Goal: Check status: Check status

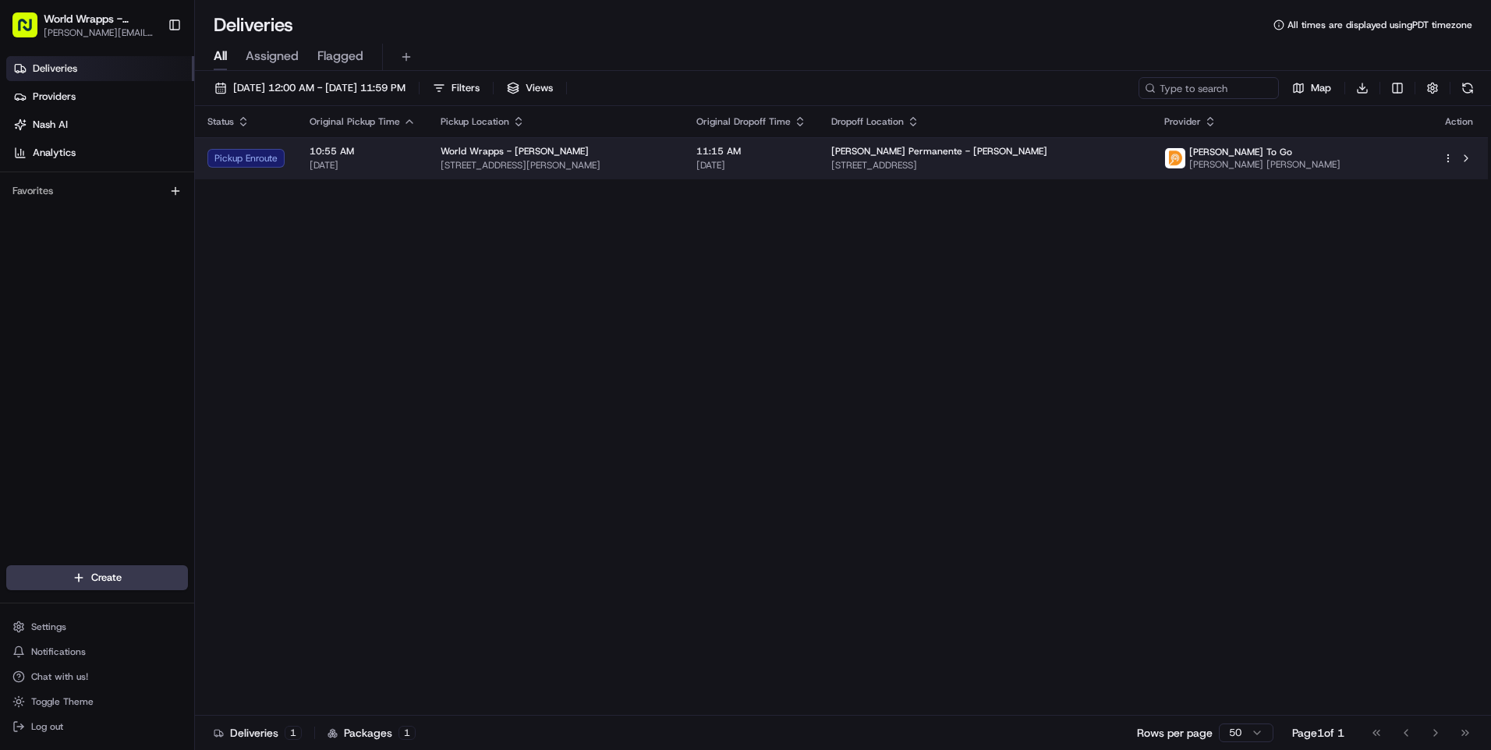
click at [599, 158] on div "World Wrapps - [PERSON_NAME] [STREET_ADDRESS][PERSON_NAME]" at bounding box center [555, 158] width 231 height 27
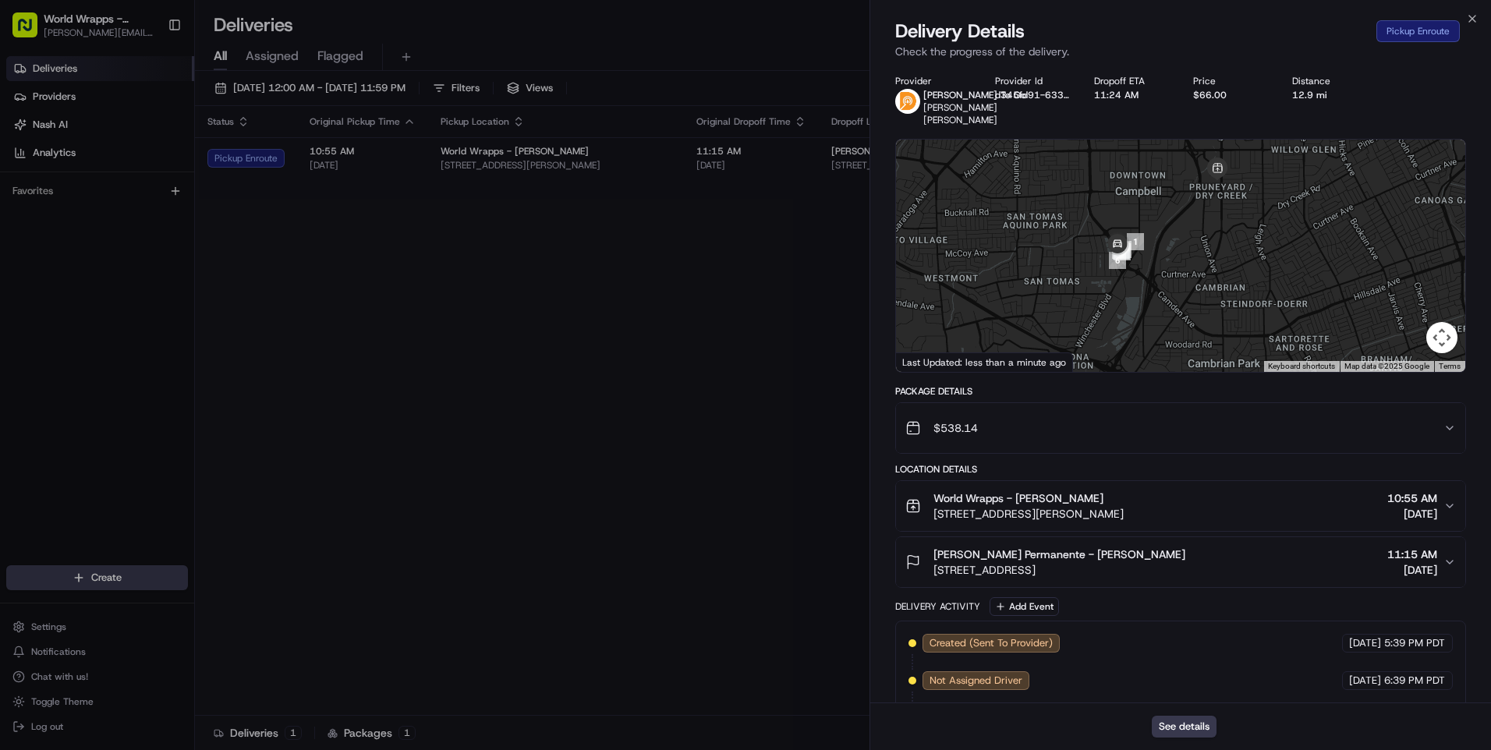
drag, startPoint x: 1026, startPoint y: 253, endPoint x: 1204, endPoint y: 350, distance: 202.3
click at [1204, 350] on div at bounding box center [1180, 256] width 569 height 232
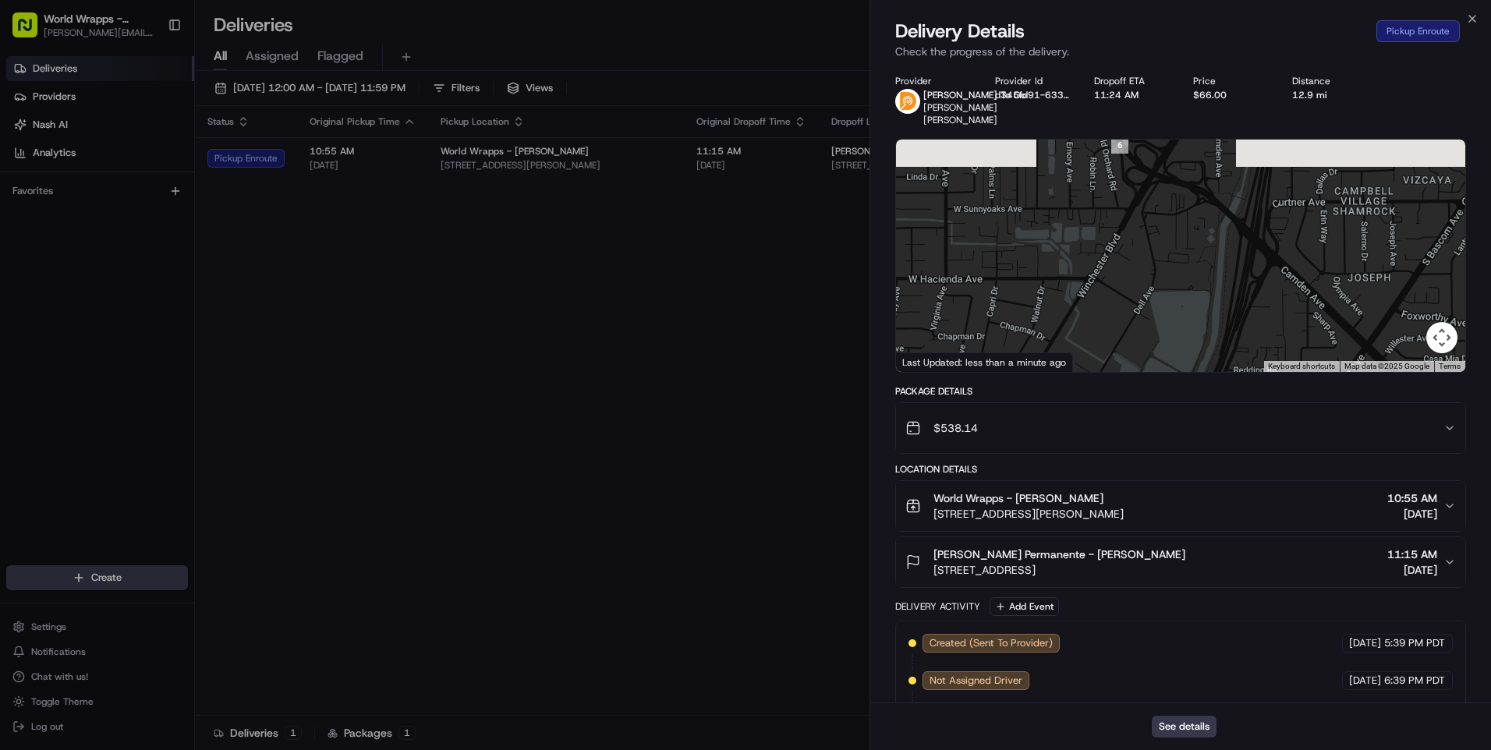
drag, startPoint x: 1129, startPoint y: 368, endPoint x: 1166, endPoint y: 412, distance: 57.5
click at [1168, 420] on div "Provider [PERSON_NAME] To Go [PERSON_NAME] [PERSON_NAME] Provider Id d345fd91-6…" at bounding box center [1180, 445] width 571 height 741
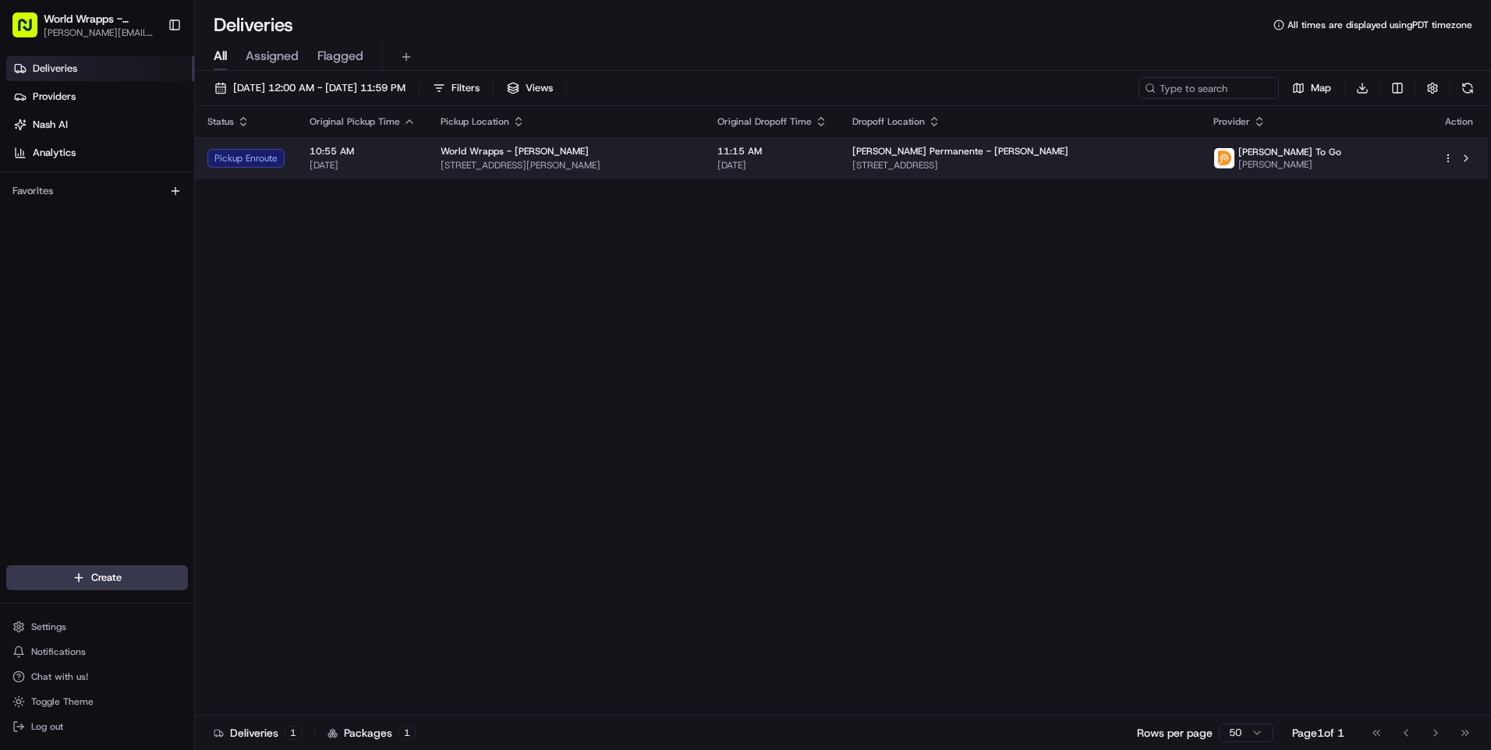
click at [750, 162] on td "11:15 AM 08/20/2025" at bounding box center [772, 158] width 135 height 42
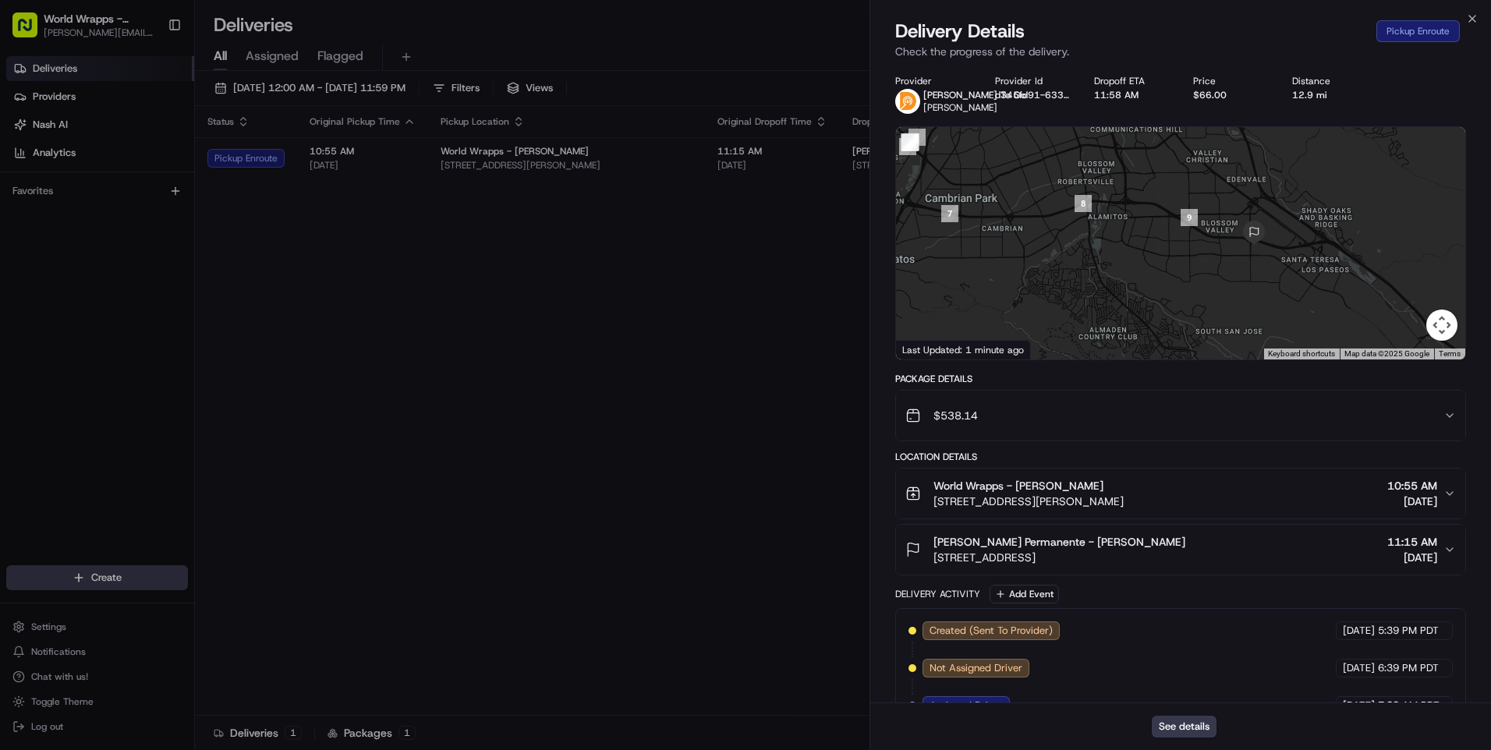
drag, startPoint x: 1123, startPoint y: 253, endPoint x: 1056, endPoint y: 196, distance: 87.4
click at [1056, 196] on div at bounding box center [1180, 243] width 569 height 232
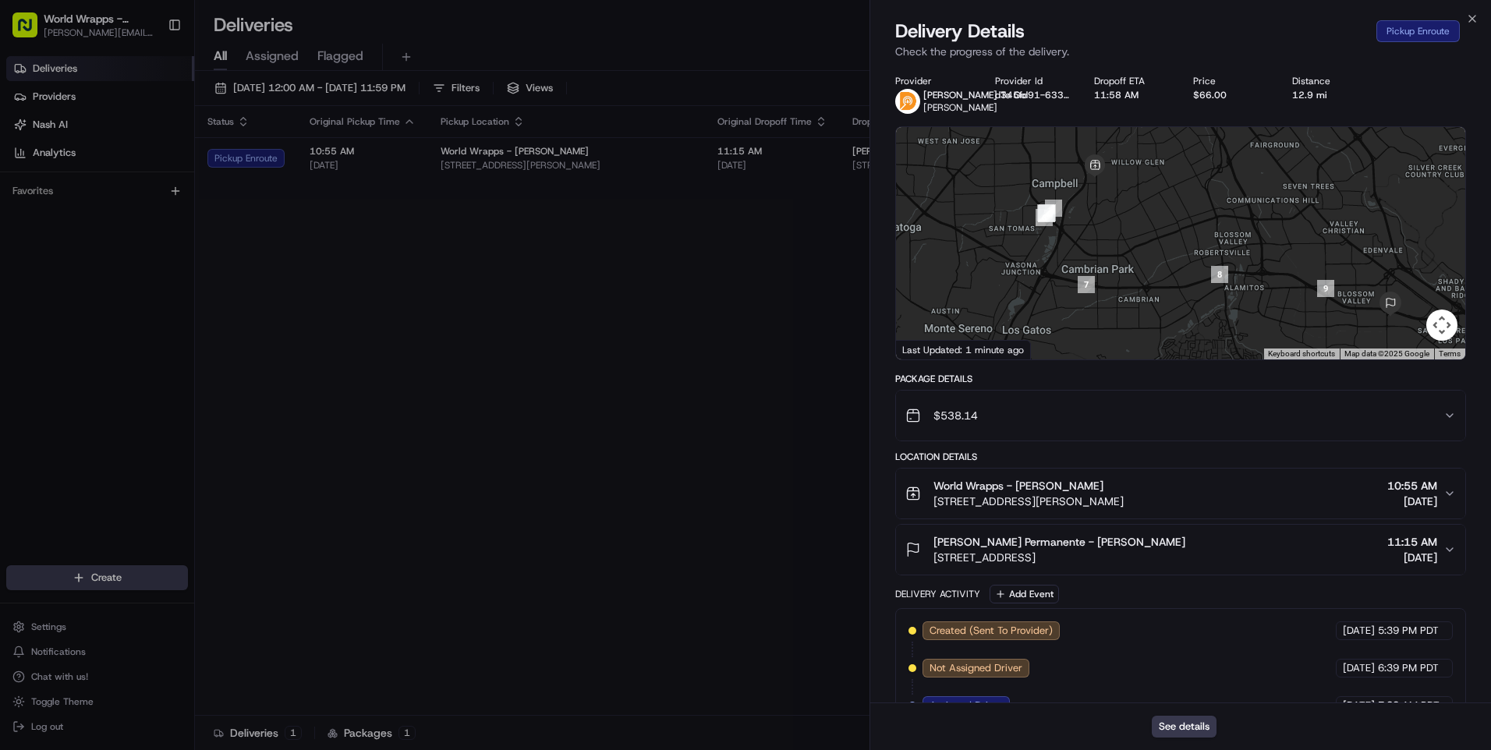
drag, startPoint x: 1110, startPoint y: 246, endPoint x: 1313, endPoint y: 318, distance: 215.3
click at [1325, 336] on div at bounding box center [1180, 243] width 569 height 232
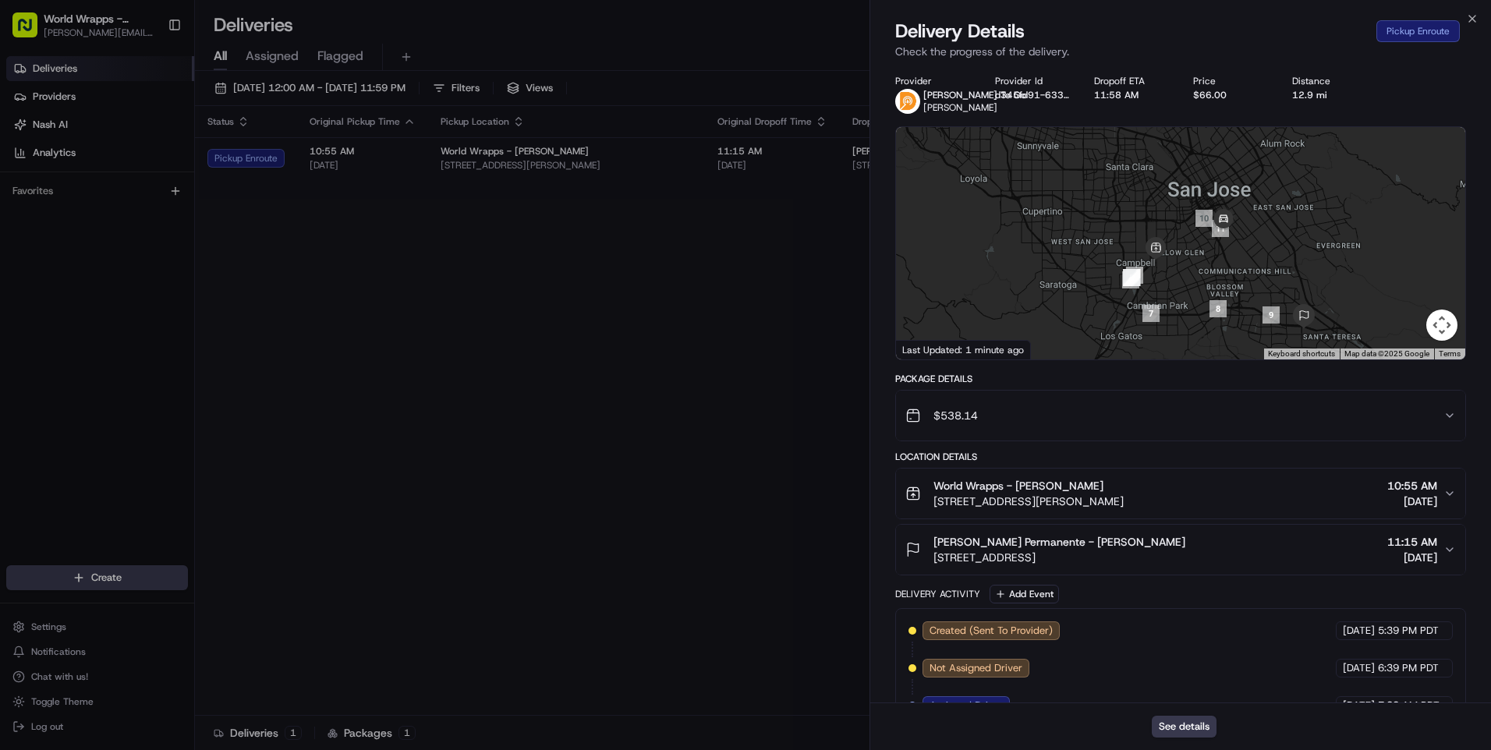
drag, startPoint x: 1081, startPoint y: 248, endPoint x: 1158, endPoint y: 291, distance: 87.6
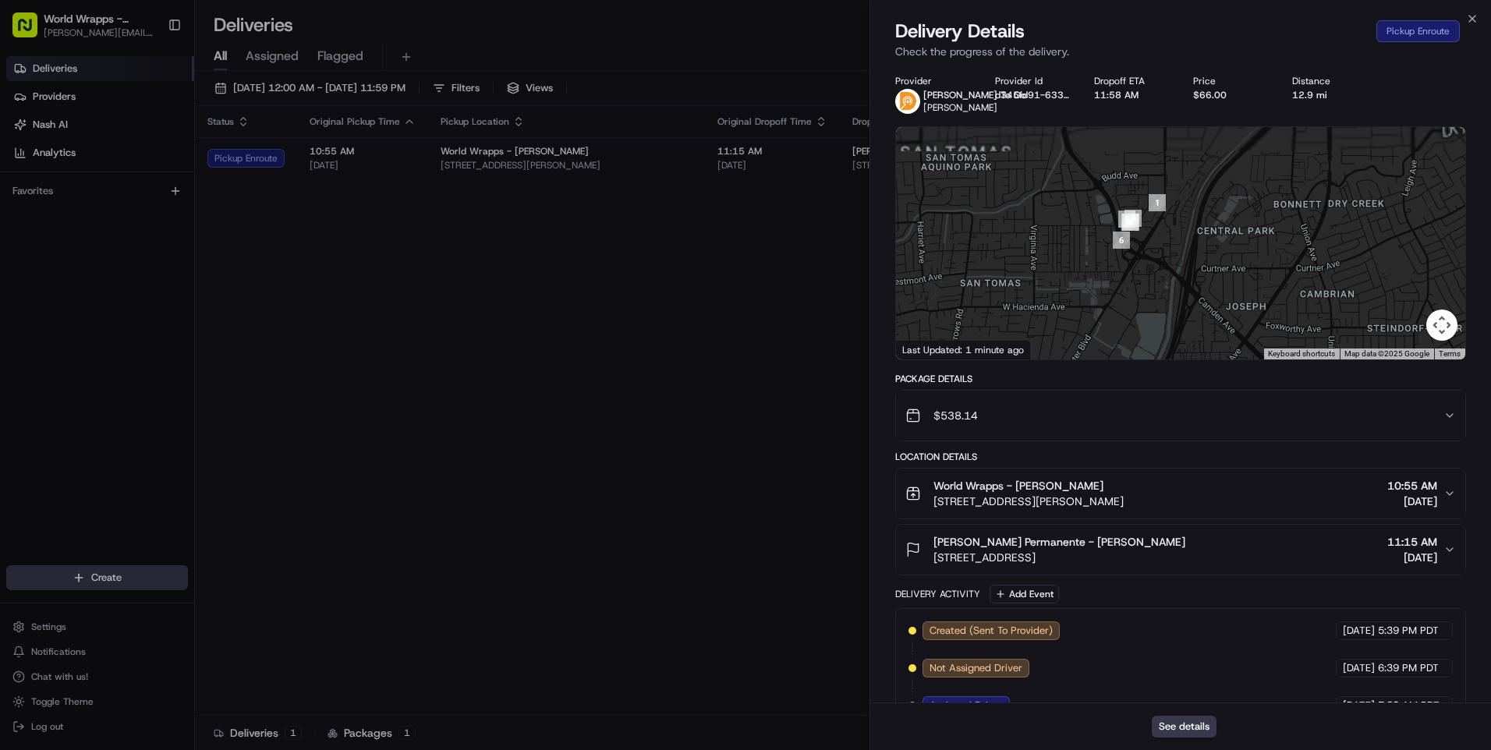
drag, startPoint x: 1139, startPoint y: 280, endPoint x: 1150, endPoint y: 306, distance: 27.9
click at [1149, 306] on div at bounding box center [1180, 243] width 569 height 232
